Goal: Transaction & Acquisition: Purchase product/service

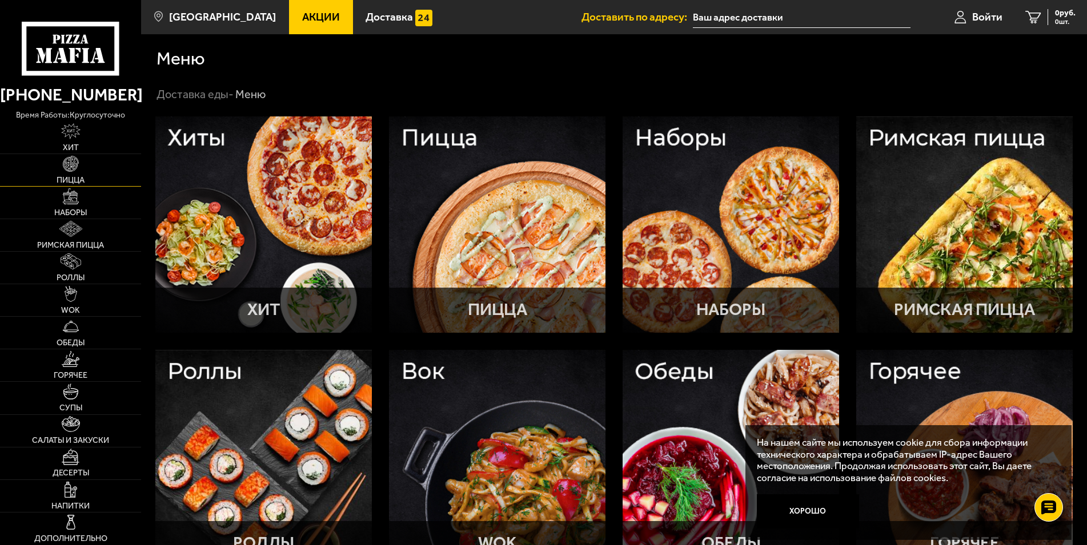
click at [77, 181] on span "Пицца" at bounding box center [71, 180] width 28 height 8
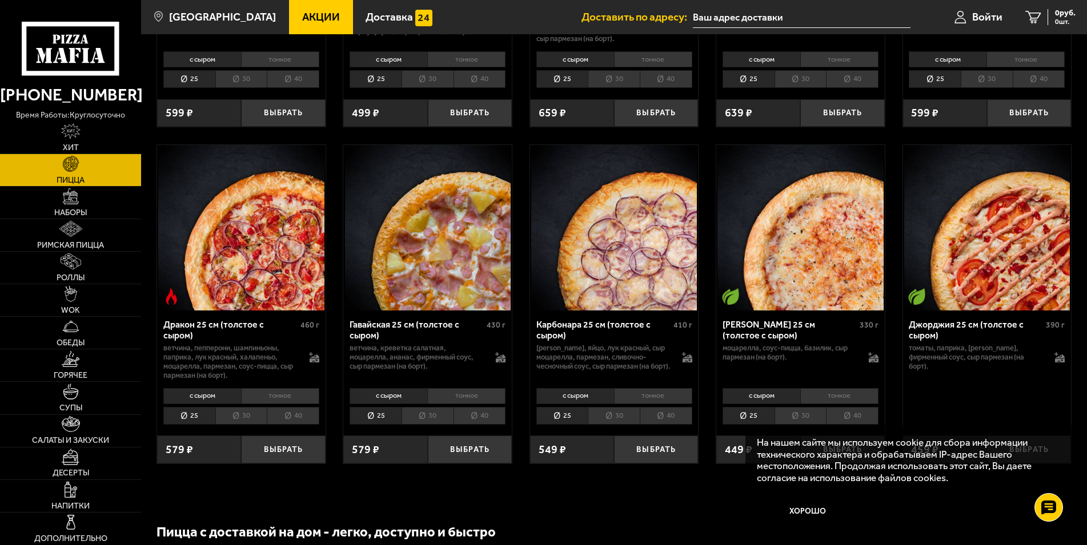
scroll to position [2272, 0]
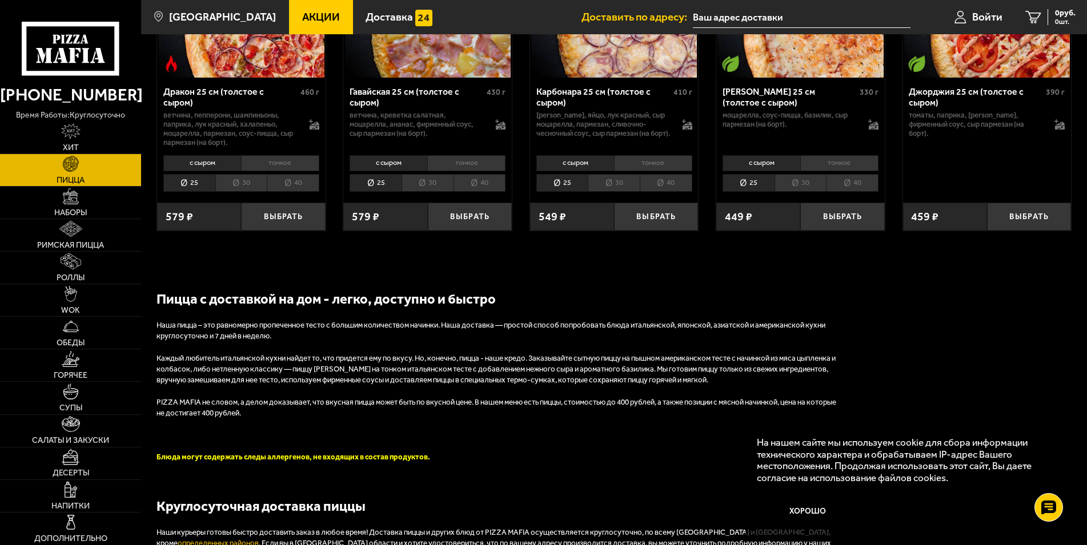
click at [246, 192] on li "30" at bounding box center [241, 183] width 52 height 18
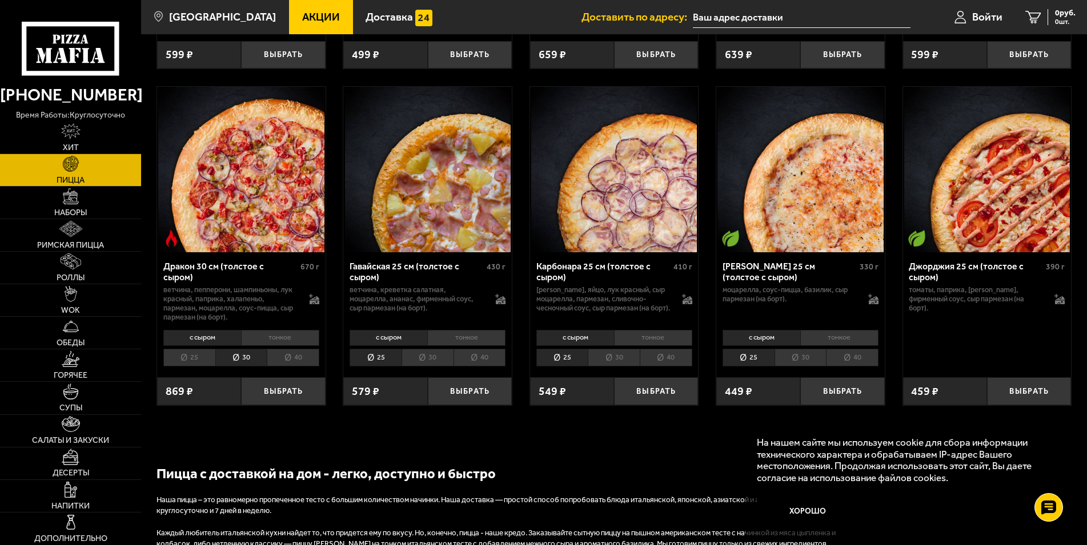
click at [301, 367] on li "40" at bounding box center [293, 358] width 53 height 18
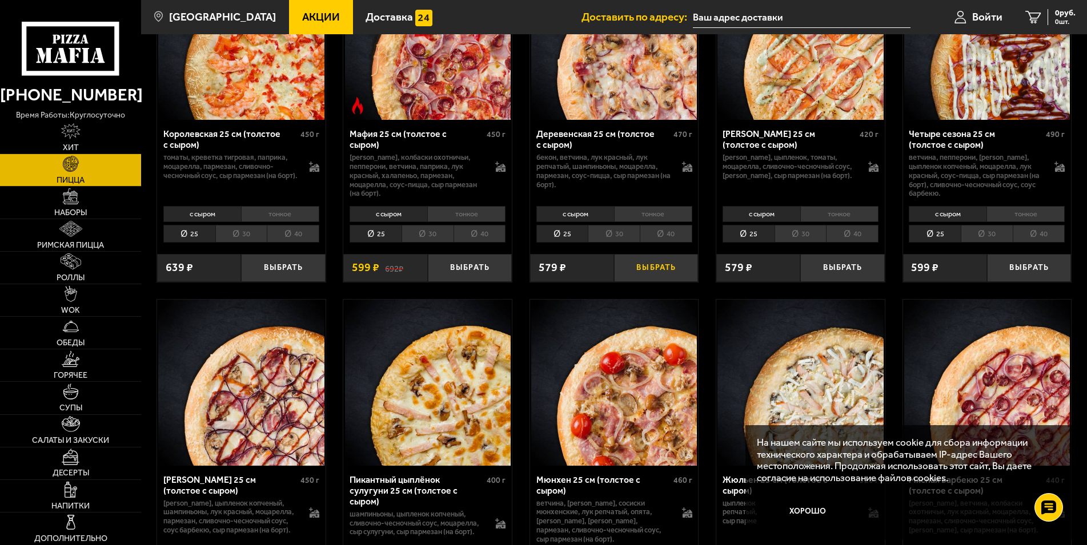
scroll to position [1456, 0]
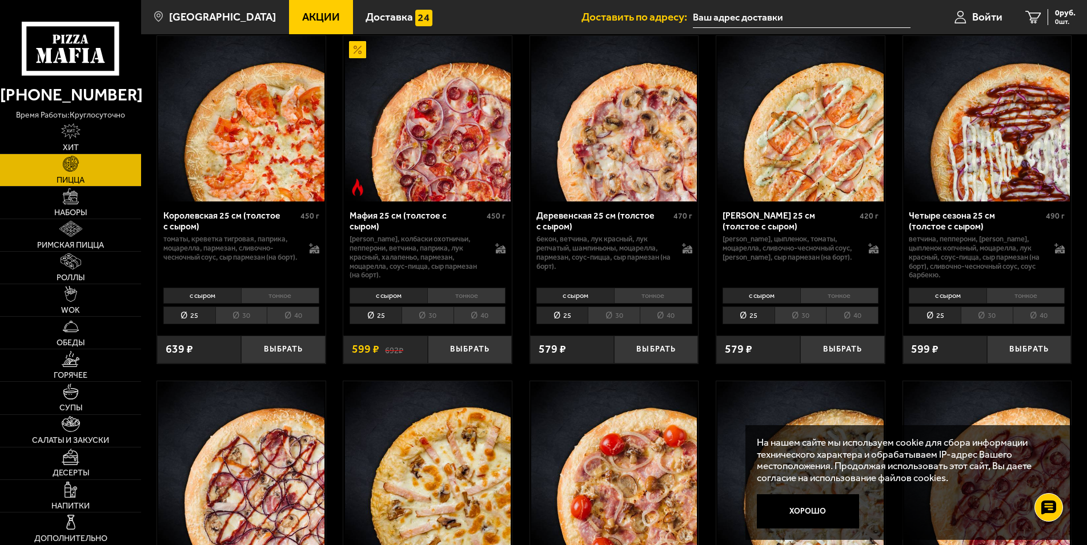
click at [285, 304] on li "тонкое" at bounding box center [280, 296] width 78 height 16
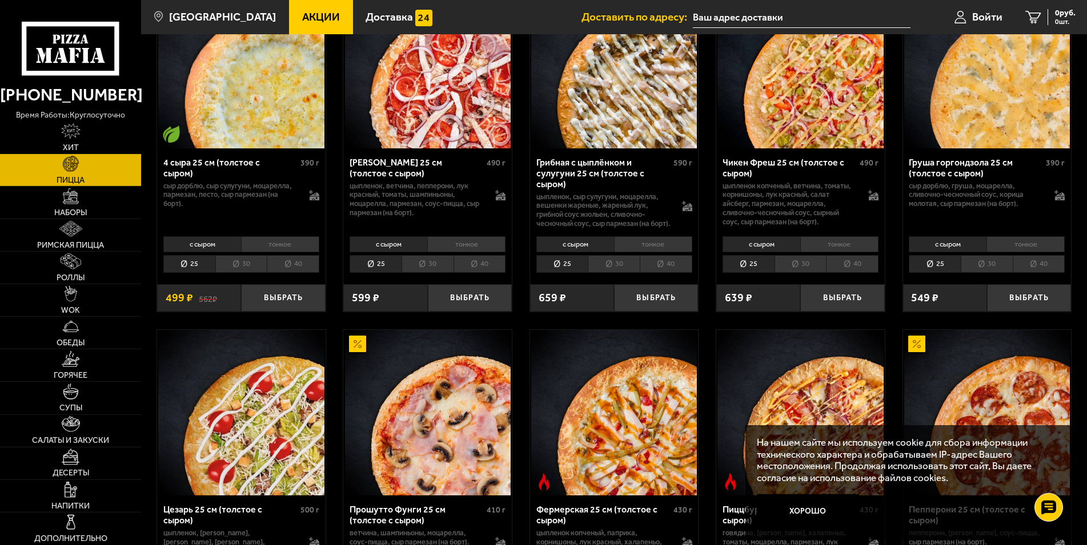
scroll to position [816, 0]
click at [284, 251] on li "тонкое" at bounding box center [280, 245] width 78 height 16
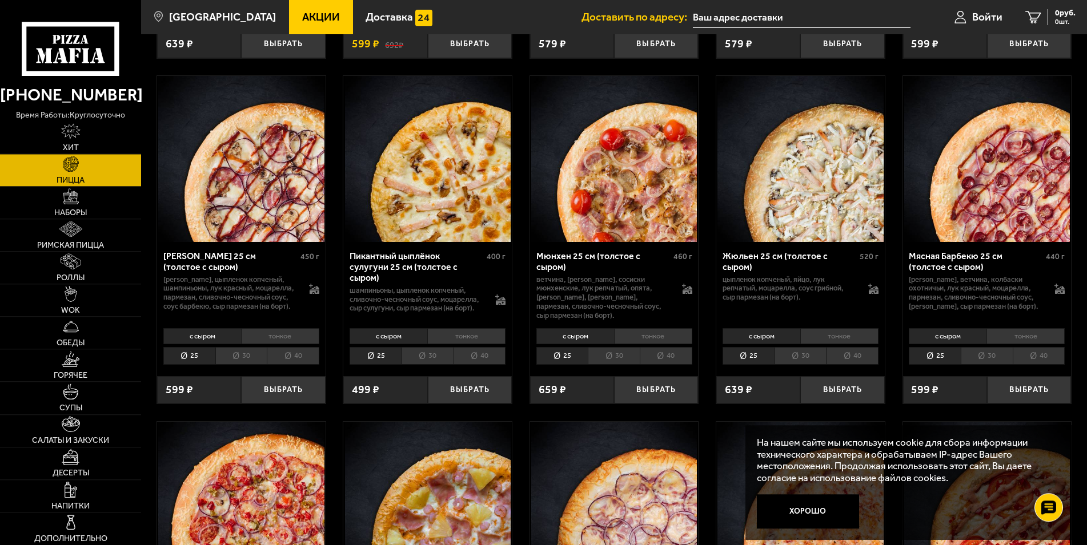
scroll to position [1864, 0]
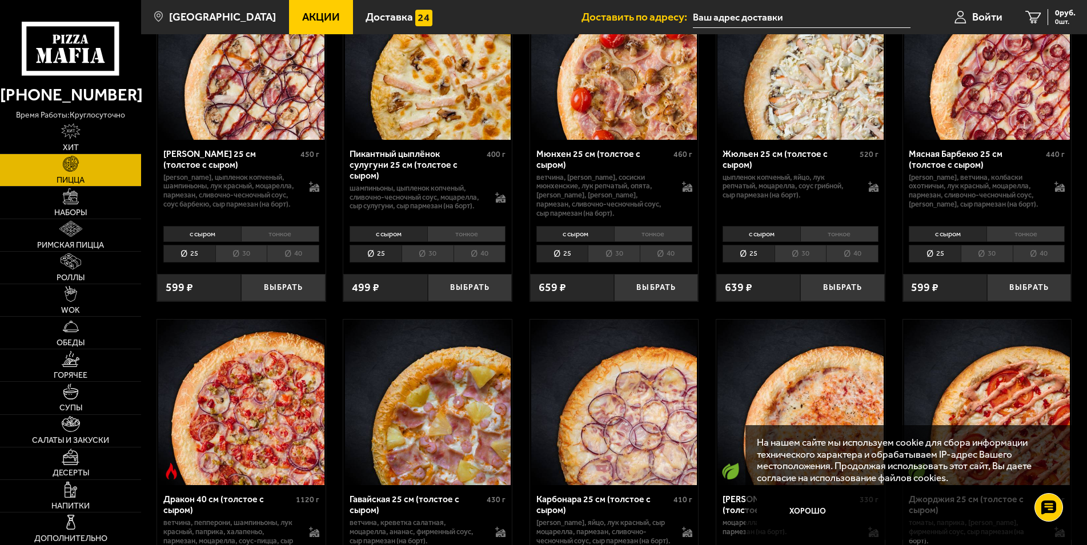
click at [846, 242] on li "тонкое" at bounding box center [839, 234] width 78 height 16
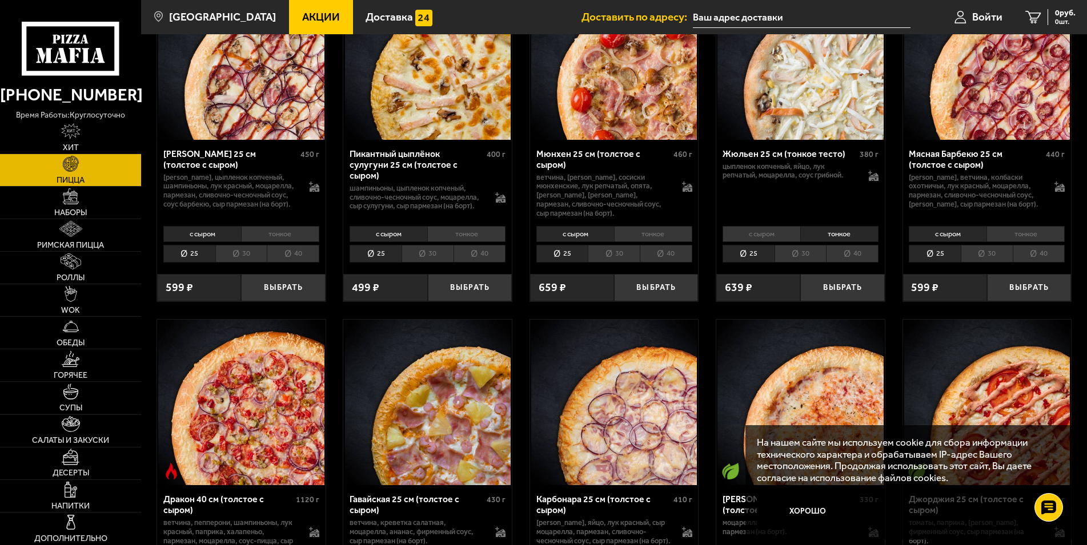
click at [769, 242] on li "с сыром" at bounding box center [761, 234] width 78 height 16
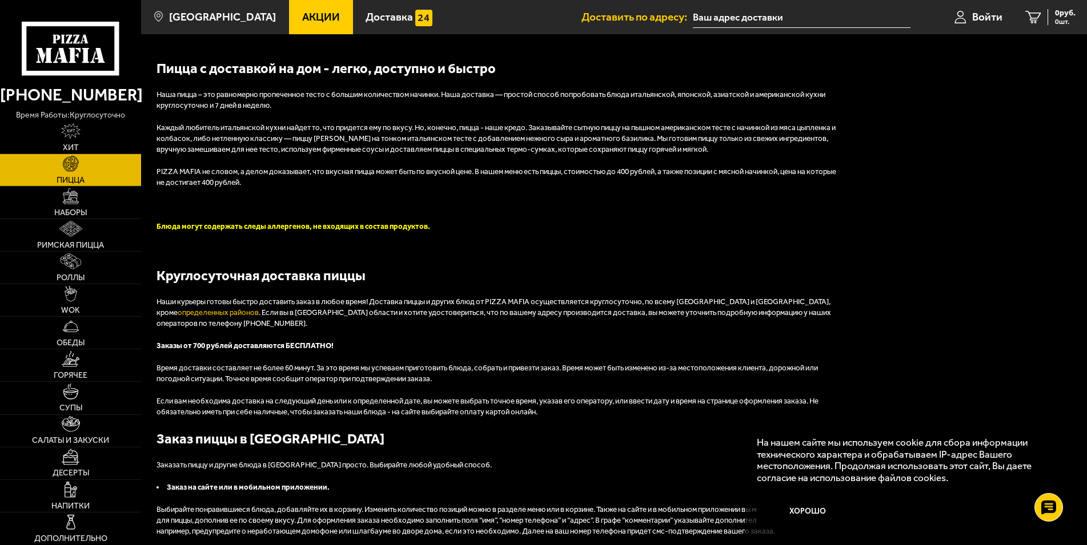
scroll to position [2563, 0]
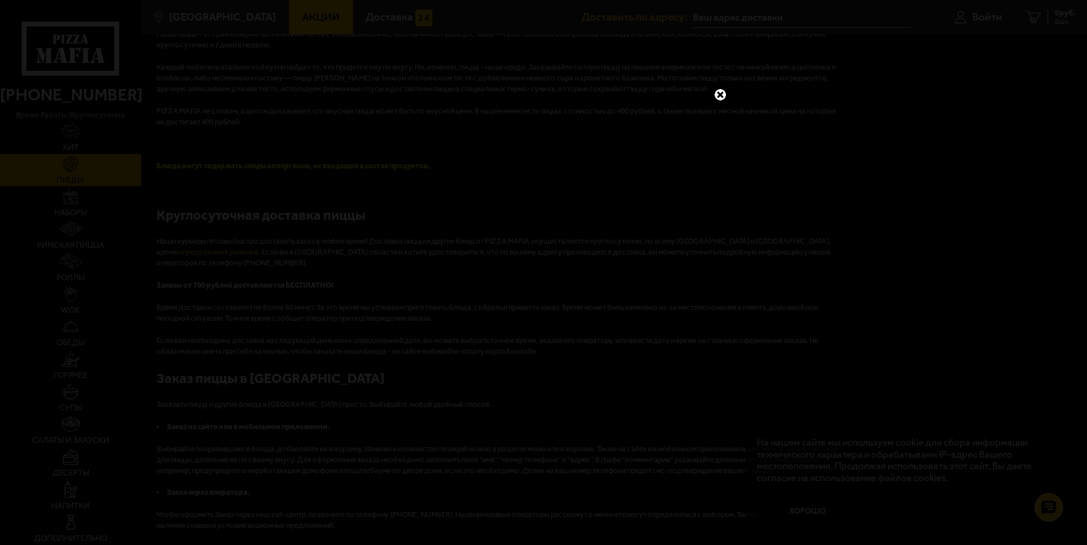
click at [721, 94] on link at bounding box center [720, 94] width 15 height 15
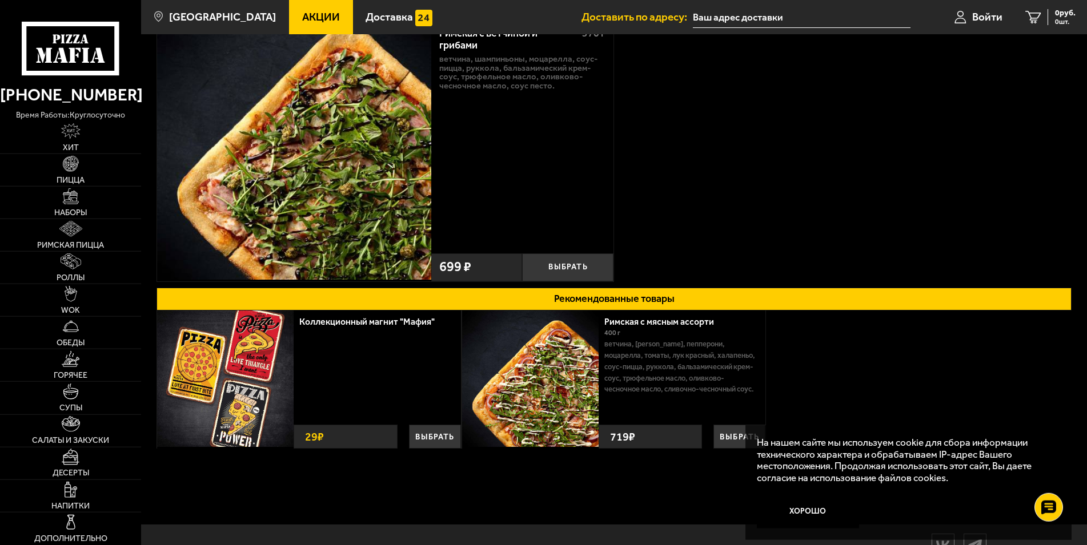
scroll to position [151, 0]
